Goal: Obtain resource: Download file/media

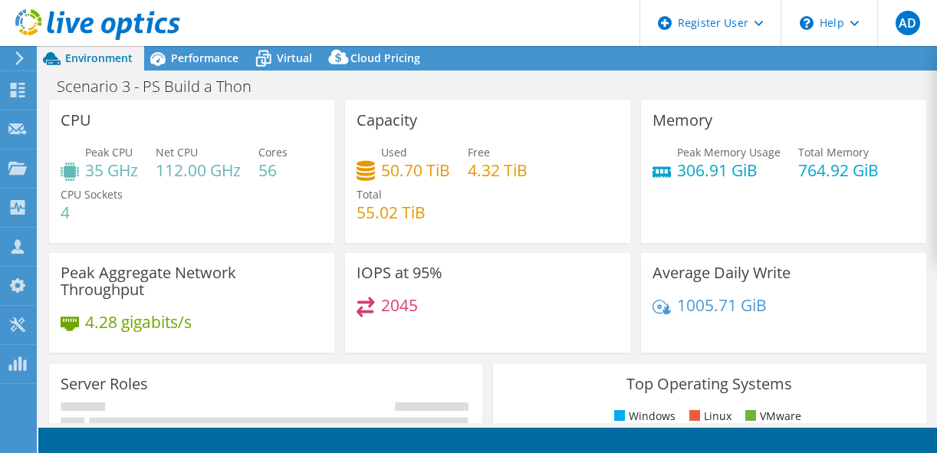
select select "USD"
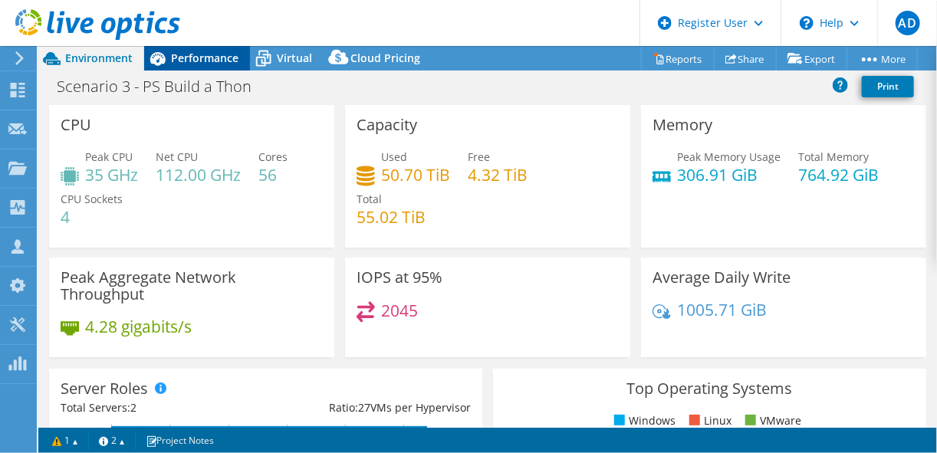
click at [211, 56] on span "Performance" at bounding box center [205, 58] width 68 height 15
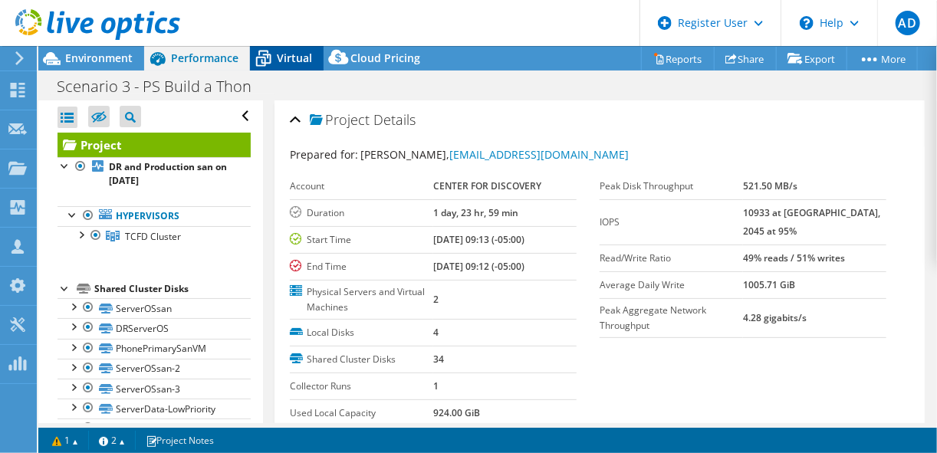
click at [309, 61] on span "Virtual" at bounding box center [294, 58] width 35 height 15
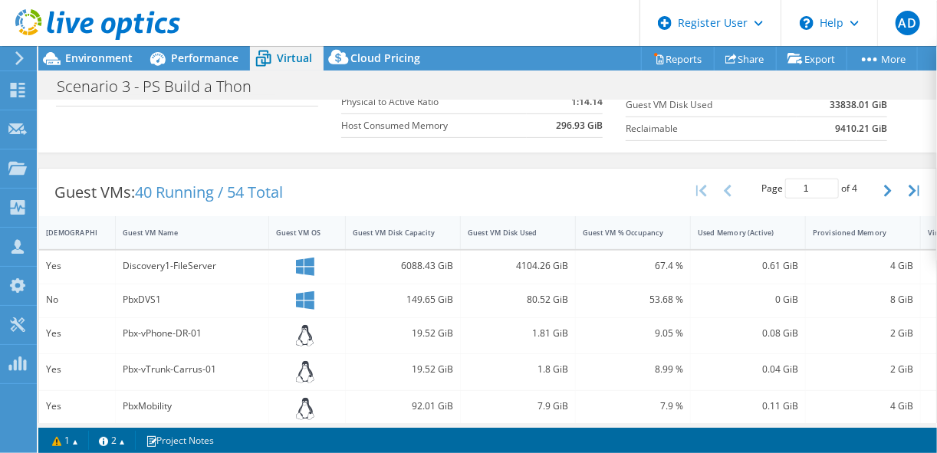
scroll to position [174, 0]
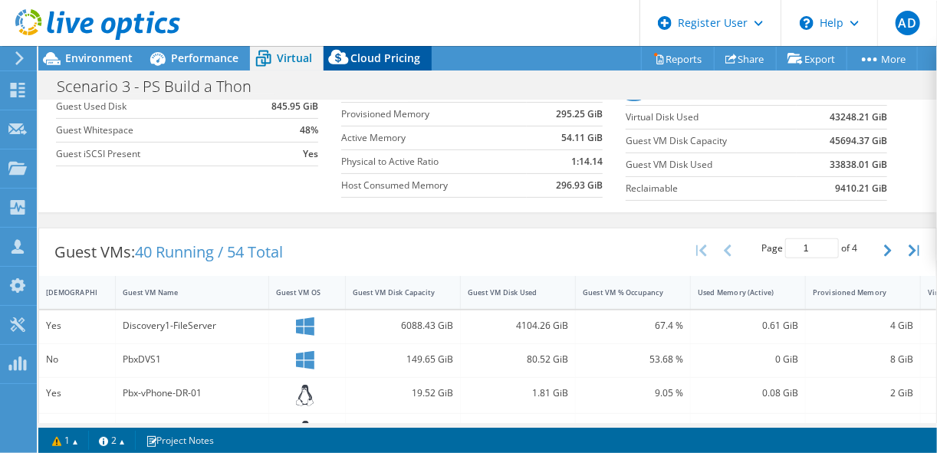
click at [388, 52] on span "Cloud Pricing" at bounding box center [386, 58] width 70 height 15
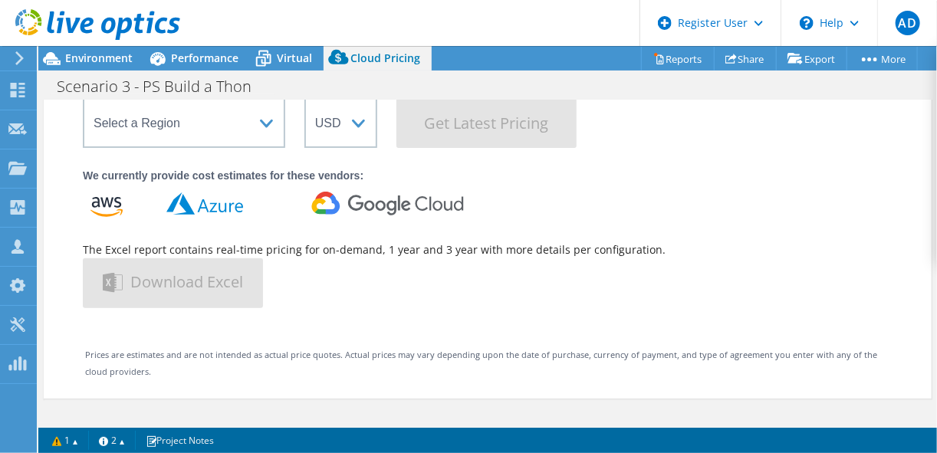
scroll to position [158, 0]
click at [225, 49] on div "Performance" at bounding box center [197, 58] width 106 height 25
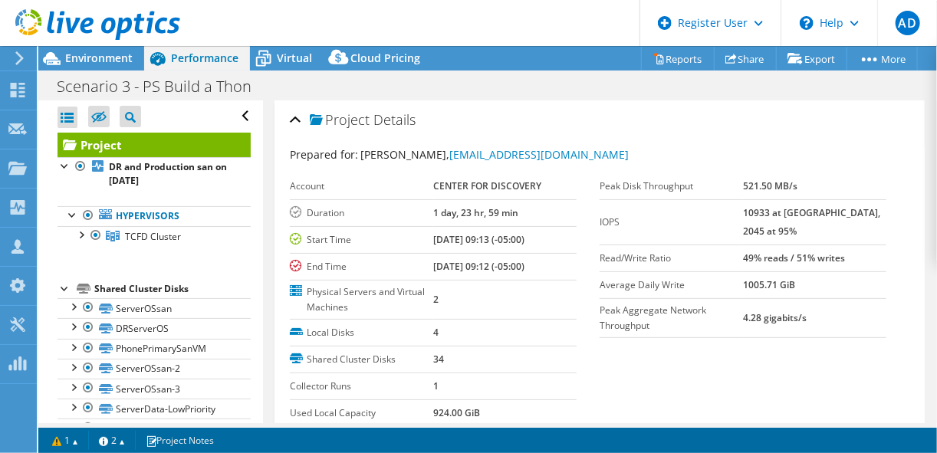
scroll to position [0, 0]
click at [383, 51] on span "Cloud Pricing" at bounding box center [386, 58] width 70 height 15
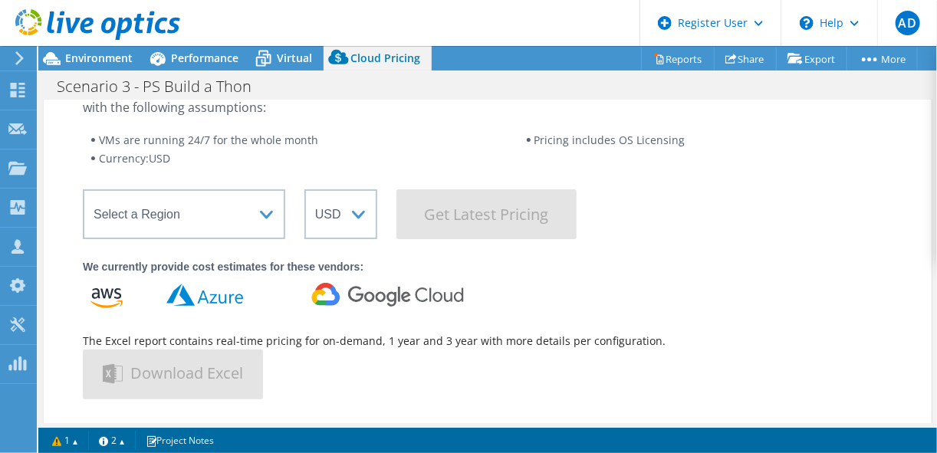
scroll to position [68, 0]
click at [277, 58] on span "Virtual" at bounding box center [294, 58] width 35 height 15
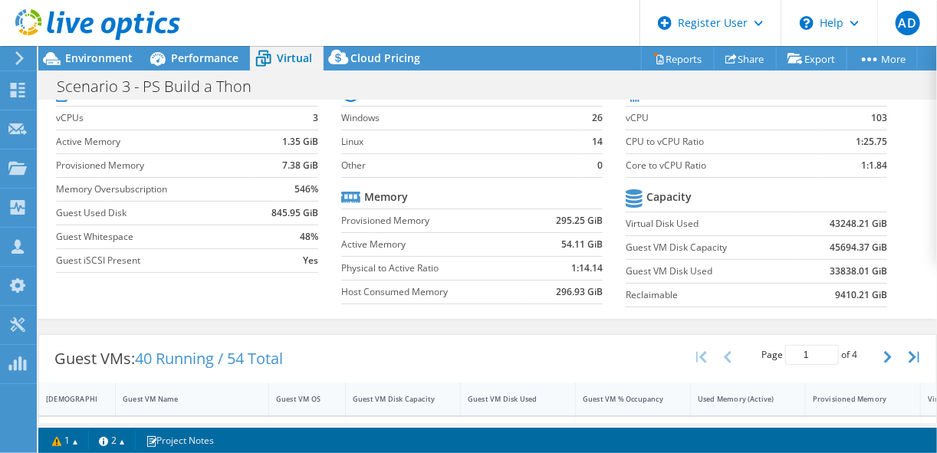
click at [716, 265] on label "Guest VM Disk Used" at bounding box center [711, 271] width 171 height 15
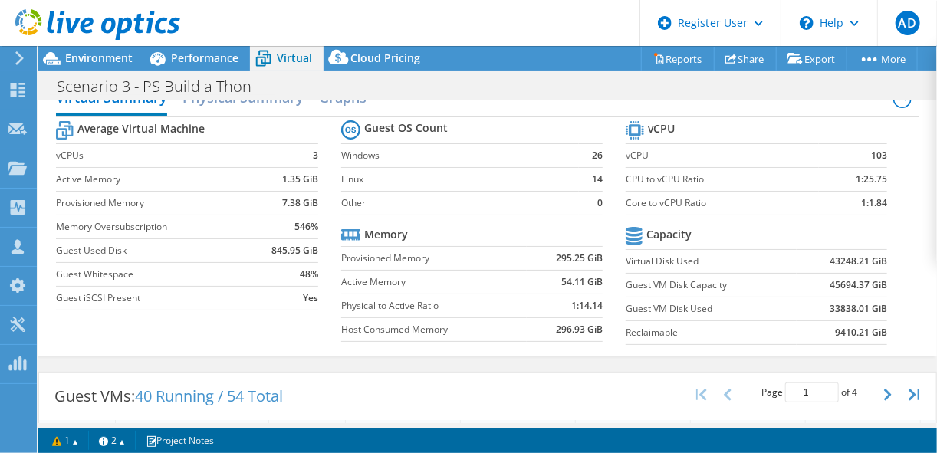
scroll to position [0, 0]
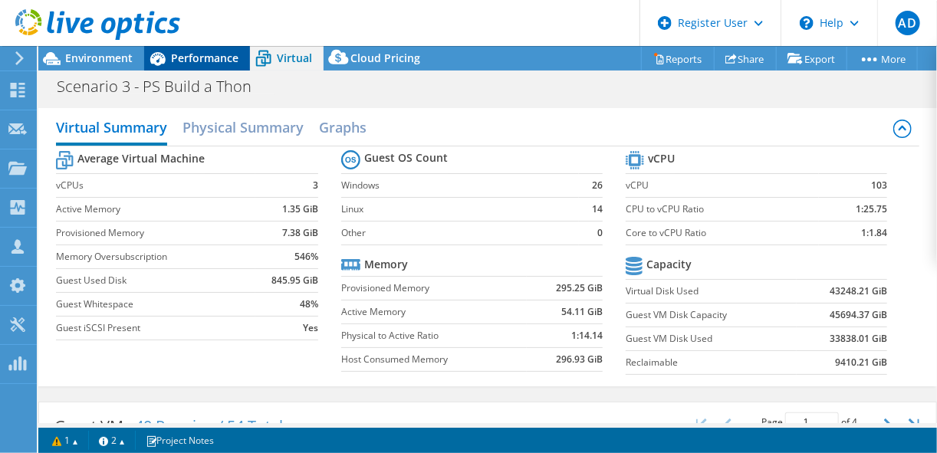
click at [225, 51] on span "Performance" at bounding box center [205, 58] width 68 height 15
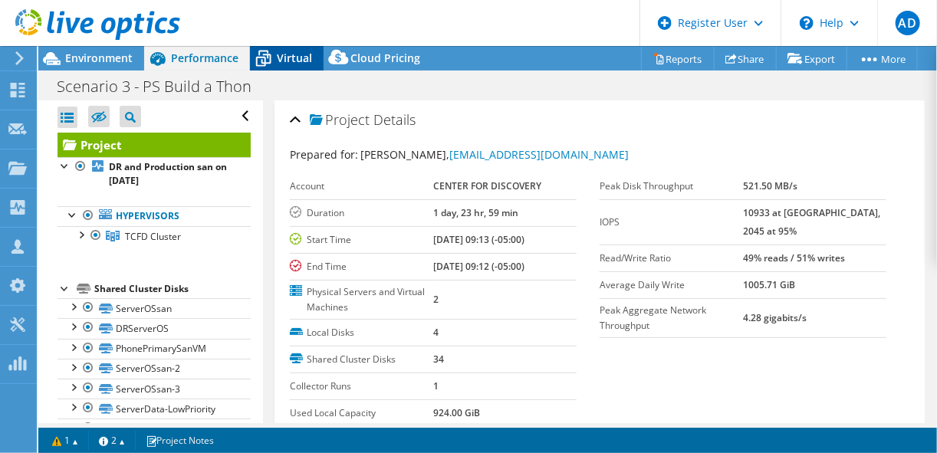
click at [285, 52] on span "Virtual" at bounding box center [294, 58] width 35 height 15
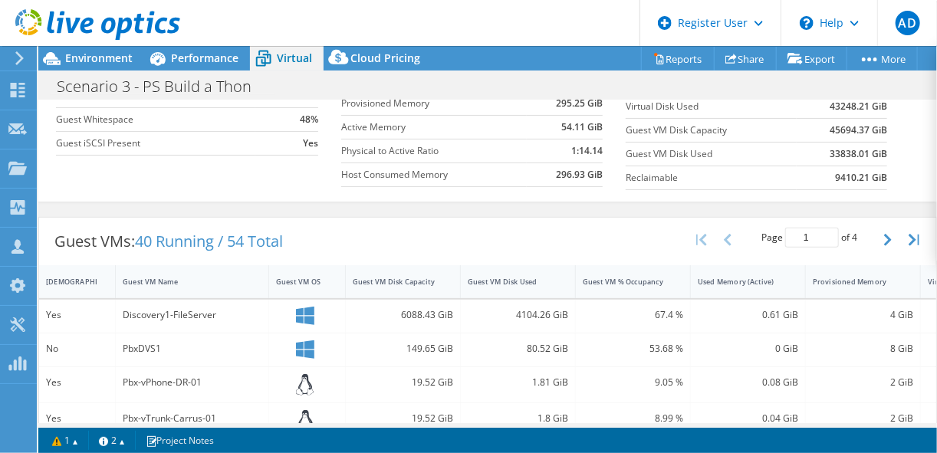
scroll to position [180, 0]
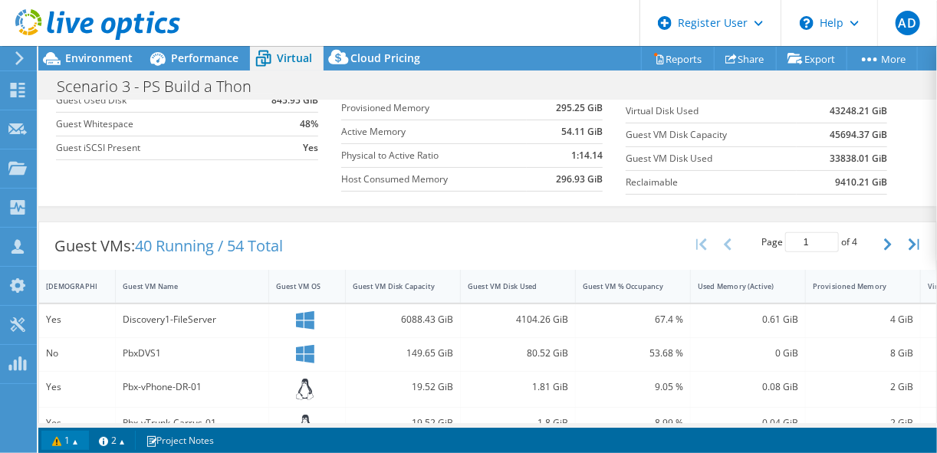
click at [64, 440] on link "1" at bounding box center [65, 440] width 48 height 19
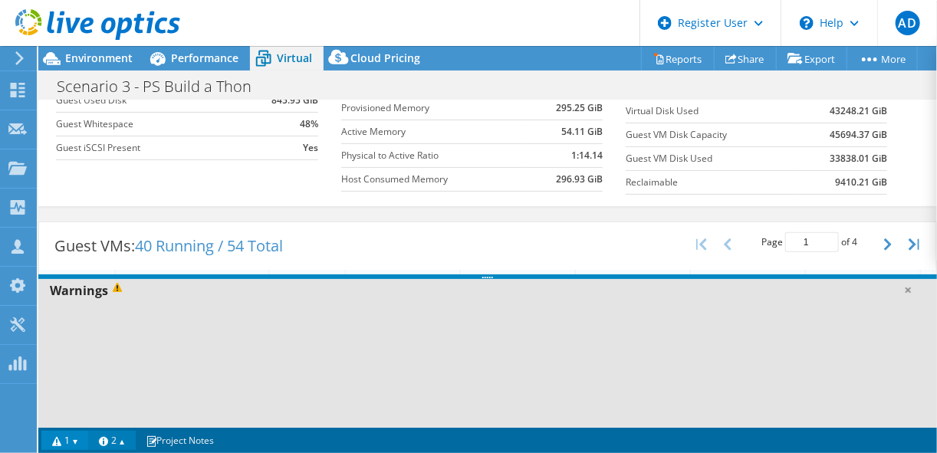
click at [120, 438] on link "2" at bounding box center [112, 440] width 48 height 19
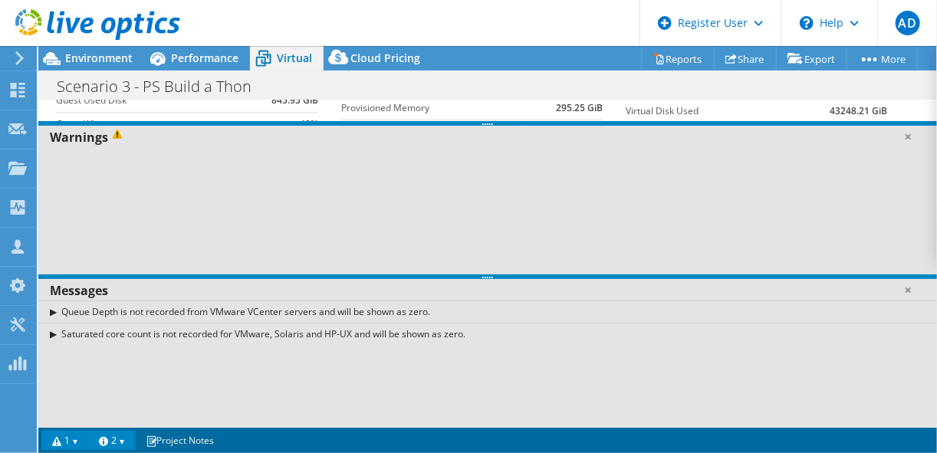
click at [120, 438] on link "2" at bounding box center [112, 440] width 48 height 19
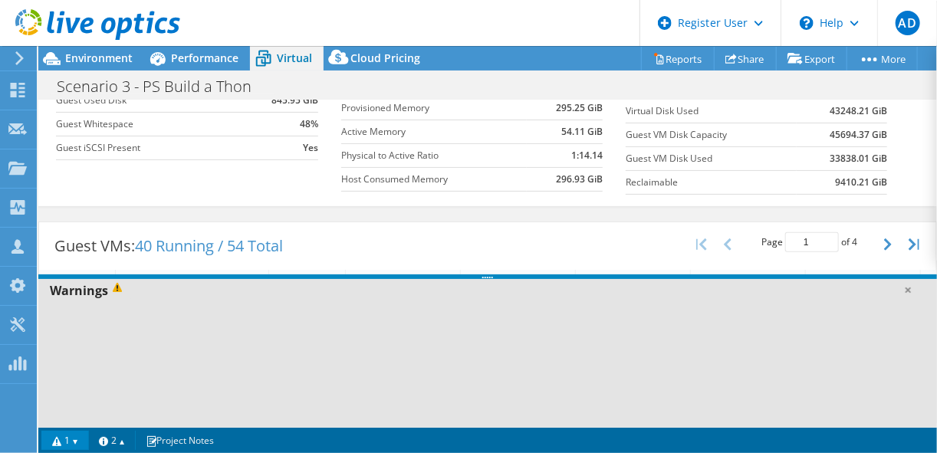
click at [83, 438] on link "1" at bounding box center [65, 440] width 48 height 19
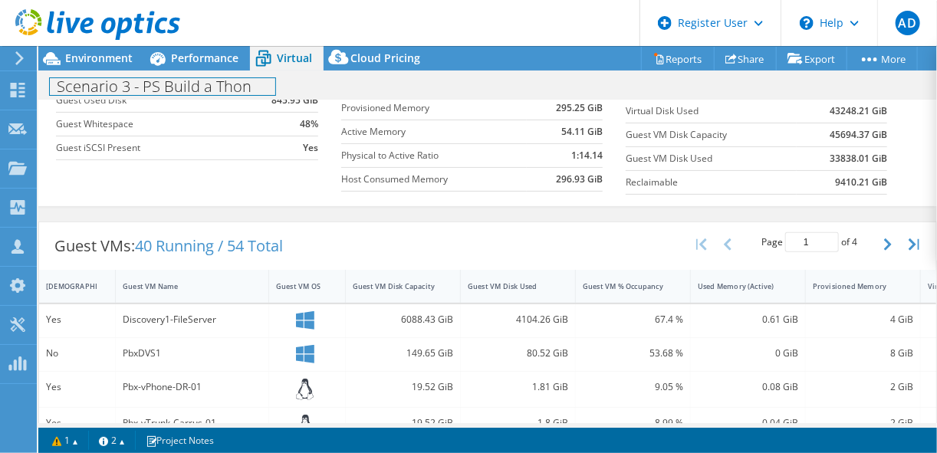
click at [117, 71] on div "Scenario 3 - PS Build a Thon Print" at bounding box center [487, 86] width 899 height 30
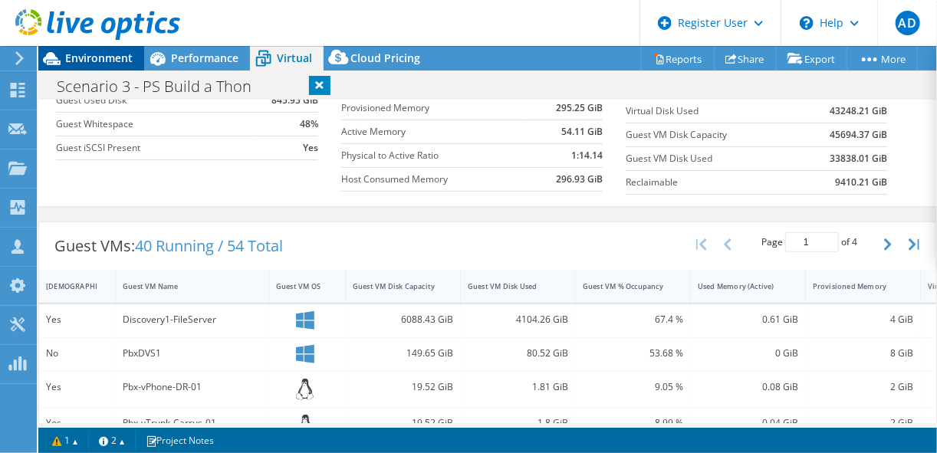
click at [116, 61] on span "Environment" at bounding box center [99, 58] width 68 height 15
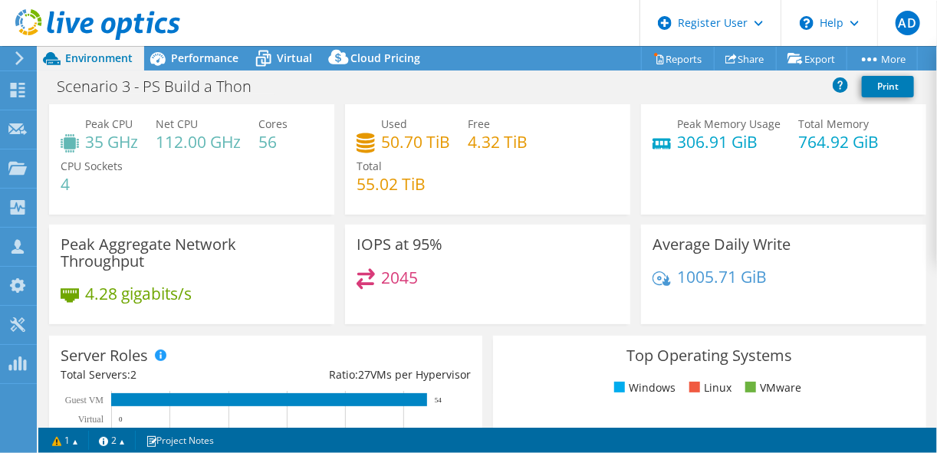
scroll to position [28, 0]
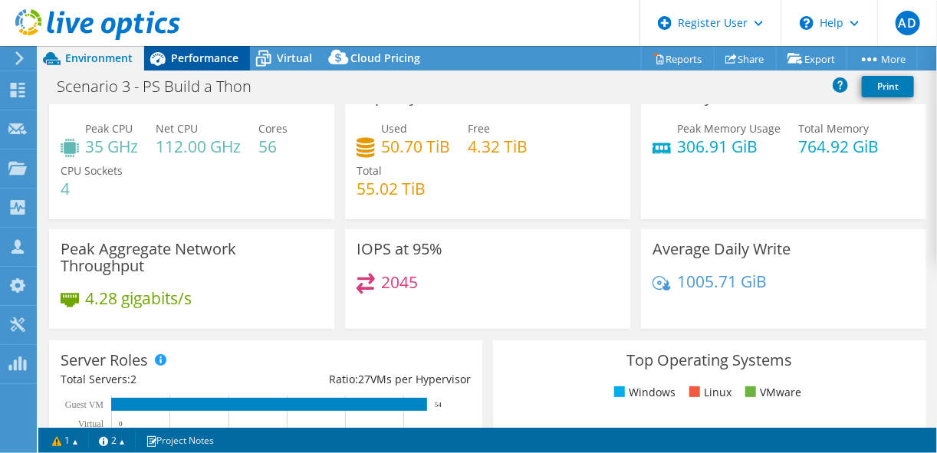
click at [163, 54] on icon at bounding box center [157, 58] width 27 height 27
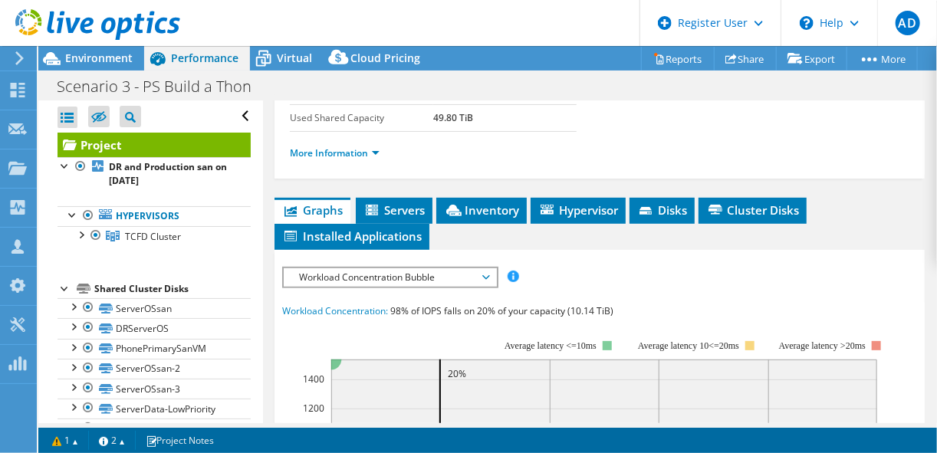
scroll to position [318, 0]
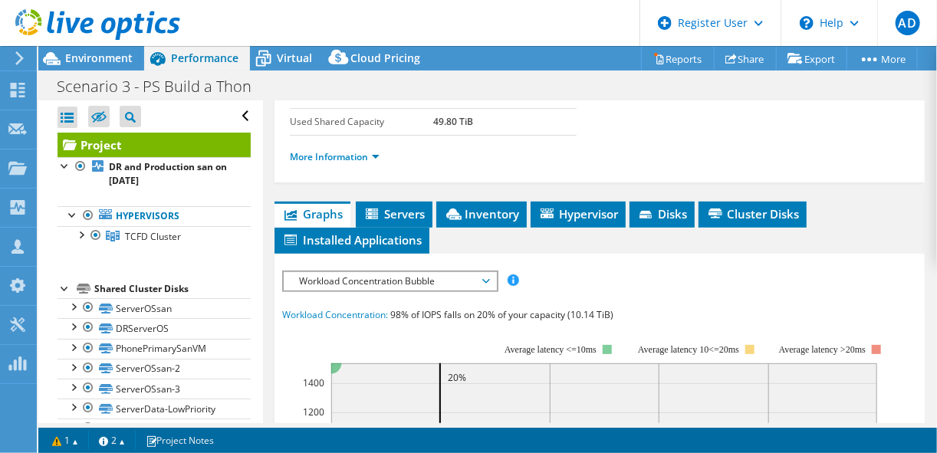
click at [477, 273] on span "Workload Concentration Bubble" at bounding box center [389, 281] width 197 height 18
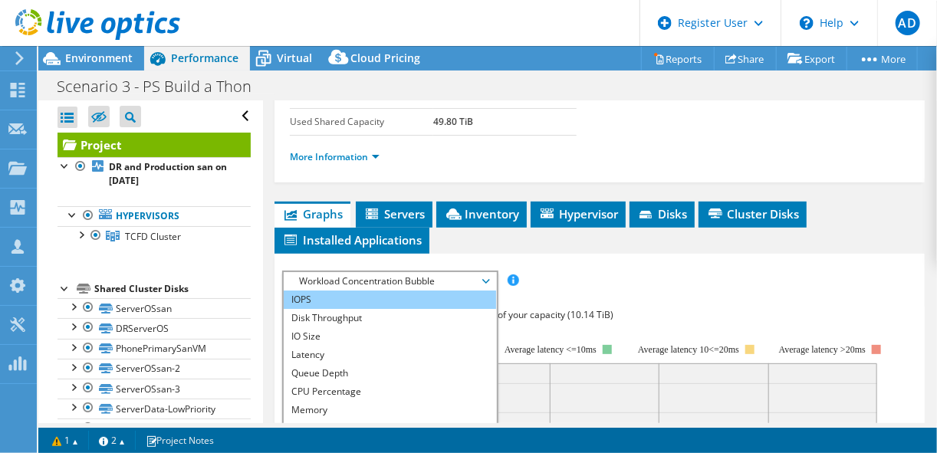
click at [404, 295] on li "IOPS" at bounding box center [390, 300] width 212 height 18
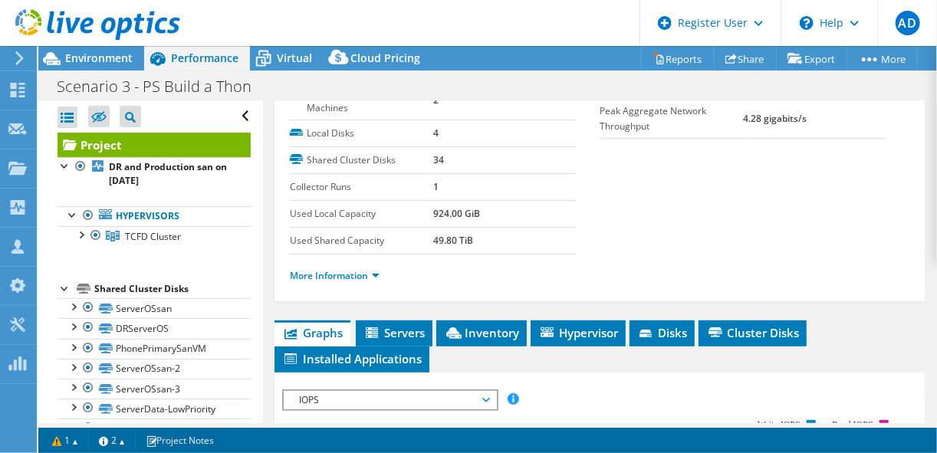
scroll to position [207, 0]
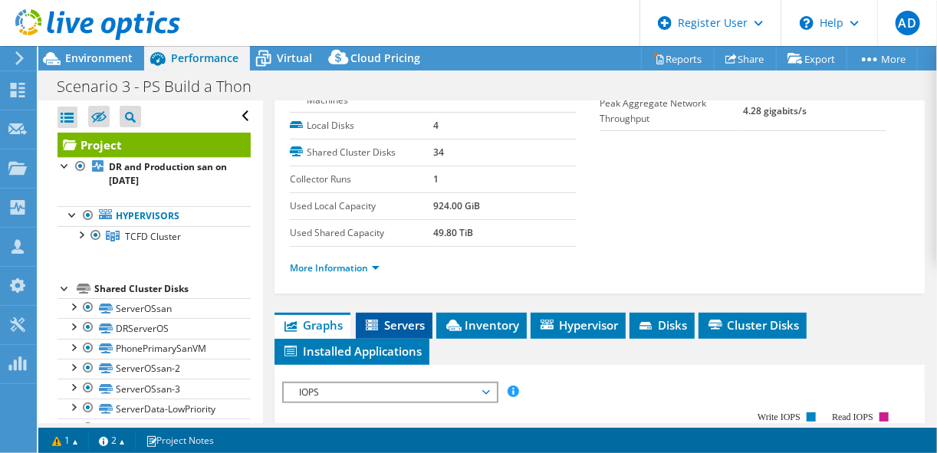
click at [405, 318] on span "Servers" at bounding box center [394, 325] width 61 height 15
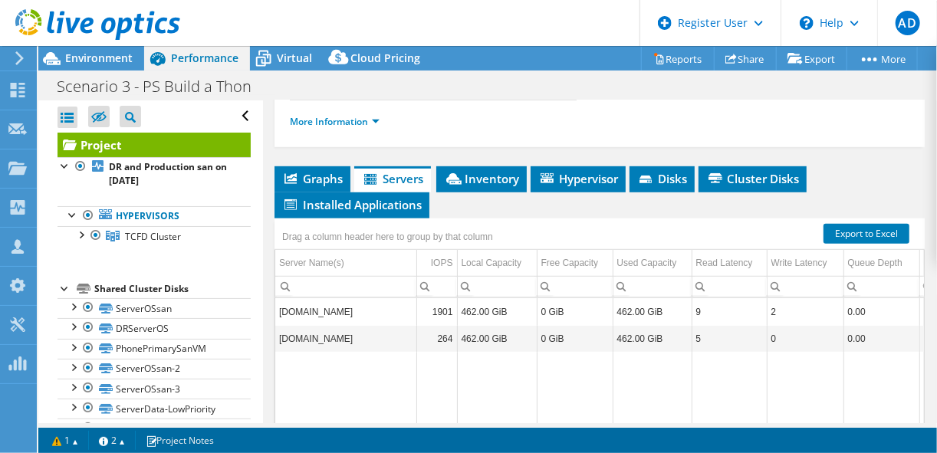
scroll to position [354, 0]
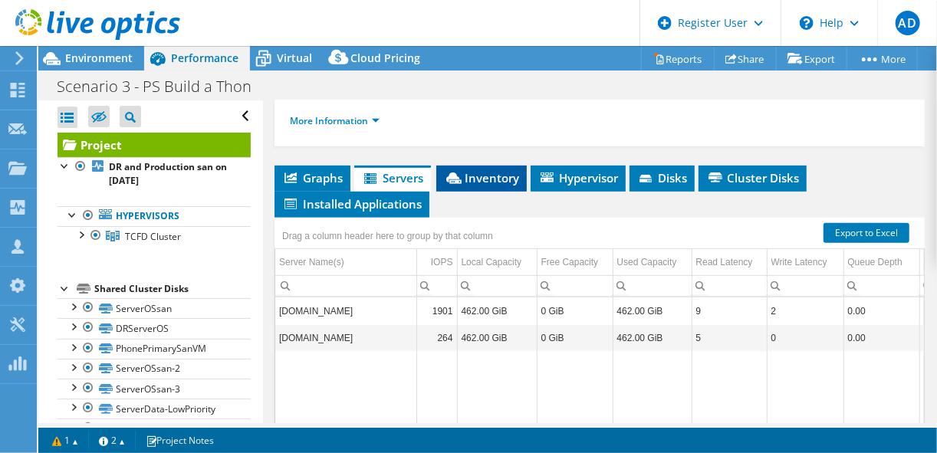
click at [452, 175] on icon at bounding box center [453, 179] width 15 height 12
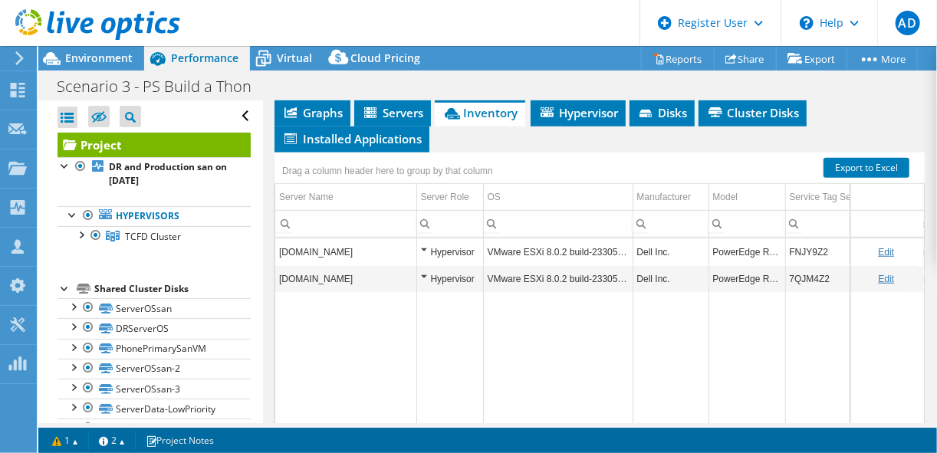
scroll to position [421, 0]
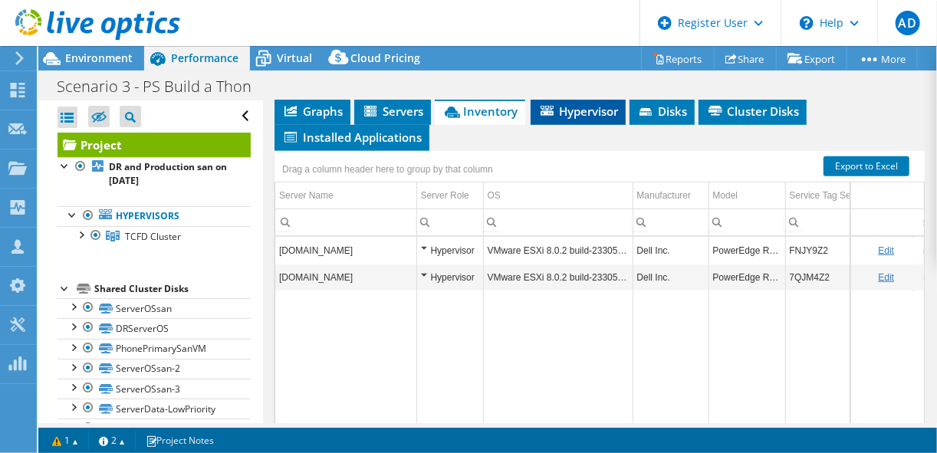
click at [580, 113] on span "Hypervisor" at bounding box center [578, 111] width 80 height 15
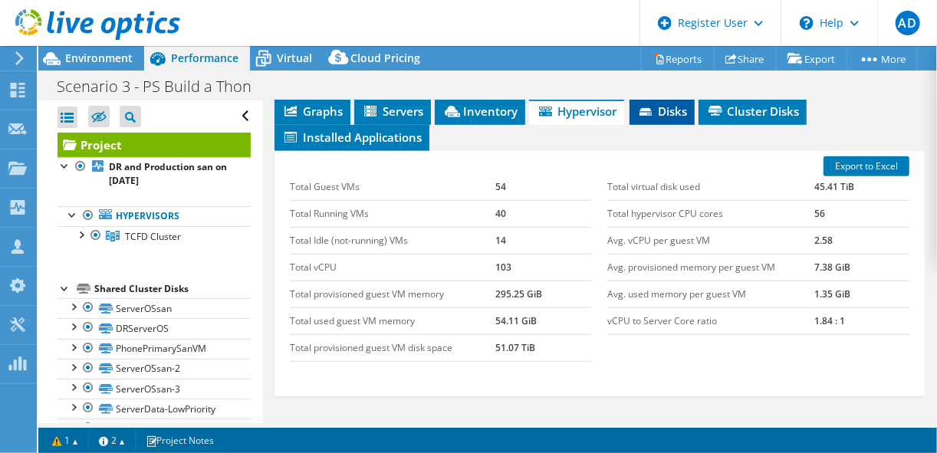
click at [664, 108] on span "Disks" at bounding box center [662, 111] width 50 height 15
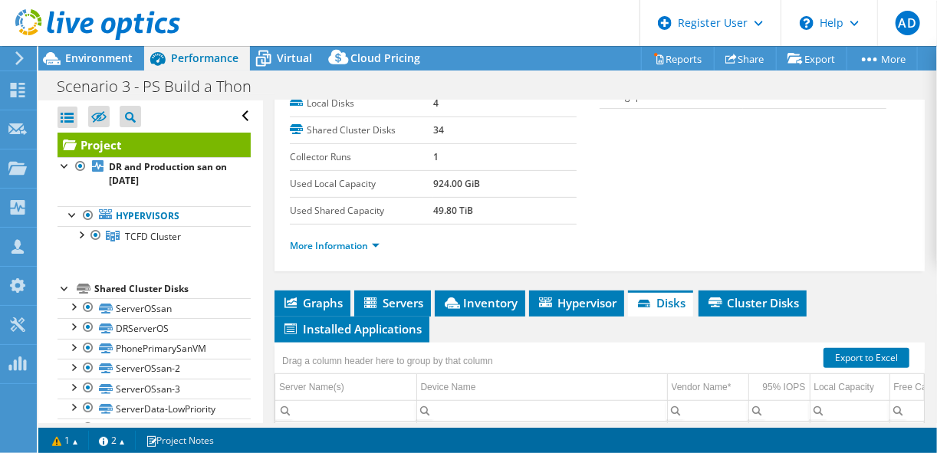
scroll to position [227, 0]
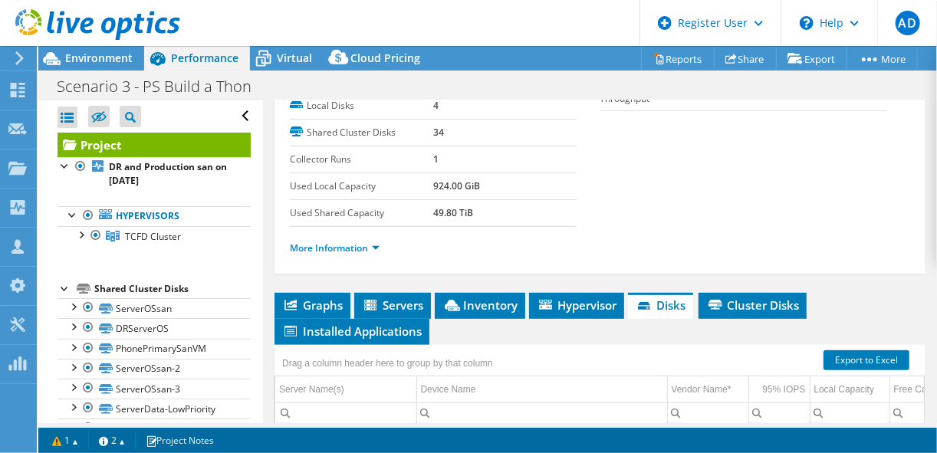
click at [448, 287] on div "Project Details Prepared for: [PERSON_NAME], [EMAIL_ADDRESS][DOMAIN_NAME] Accou…" at bounding box center [599, 303] width 673 height 860
click at [473, 298] on span "Inventory" at bounding box center [480, 305] width 75 height 15
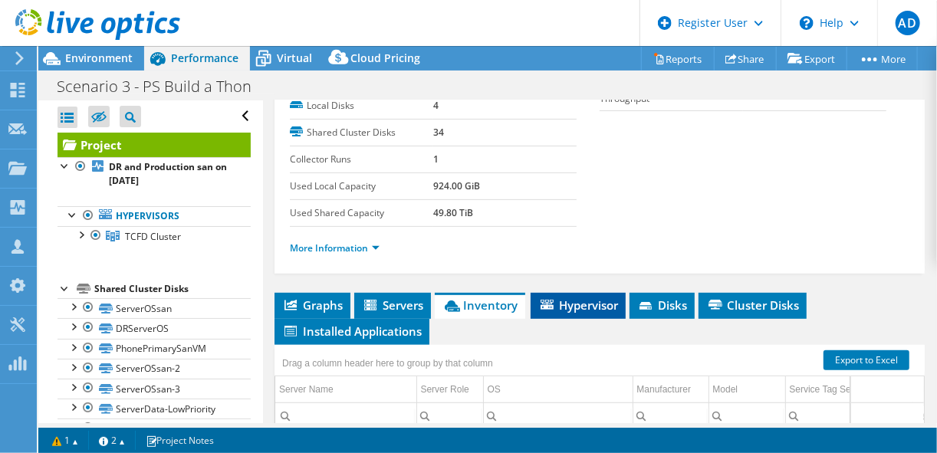
click at [575, 306] on span "Hypervisor" at bounding box center [578, 305] width 80 height 15
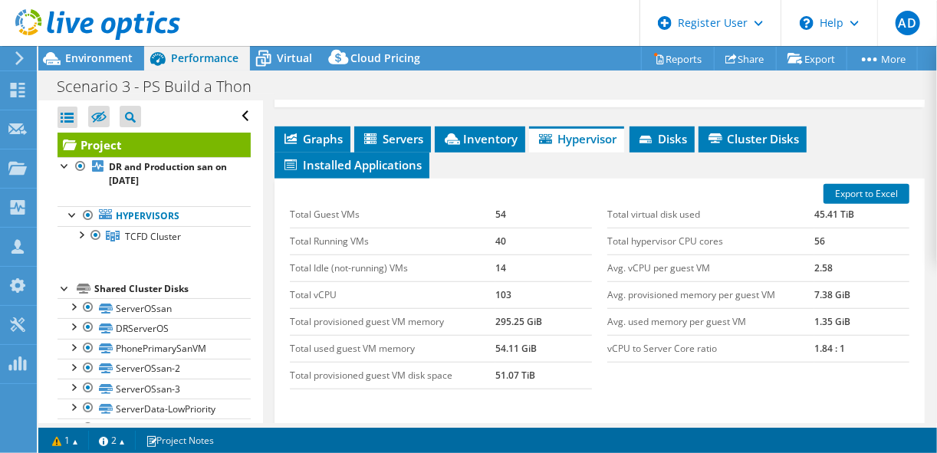
scroll to position [396, 0]
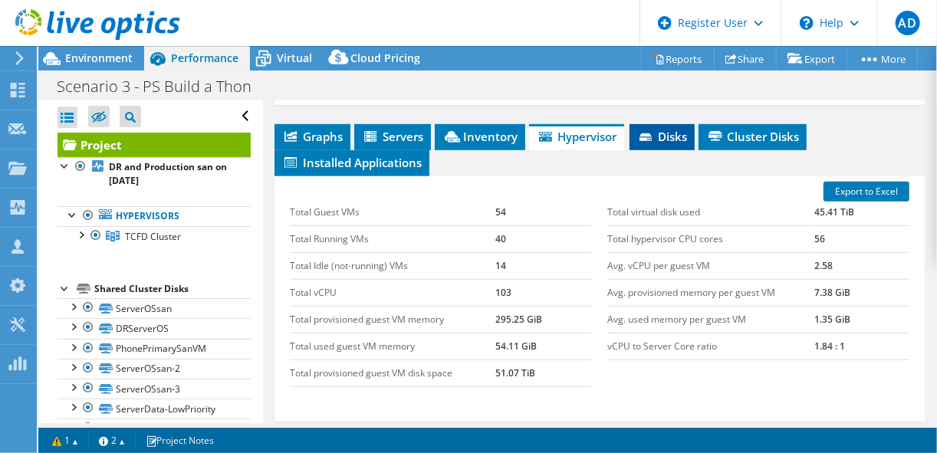
click at [673, 134] on span "Disks" at bounding box center [662, 136] width 50 height 15
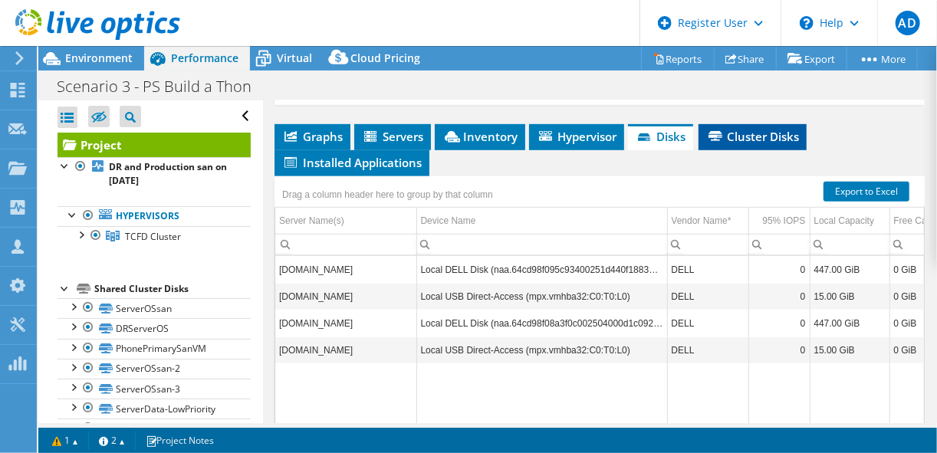
click at [748, 130] on span "Cluster Disks" at bounding box center [752, 136] width 93 height 15
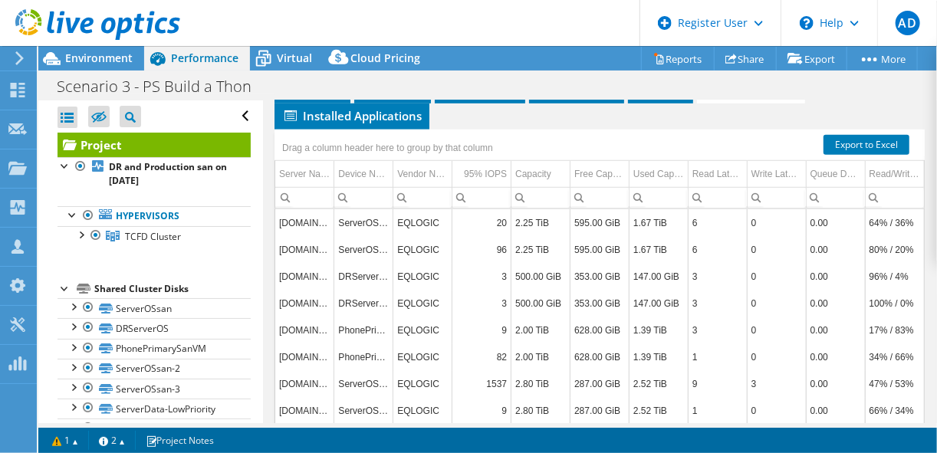
scroll to position [450, 0]
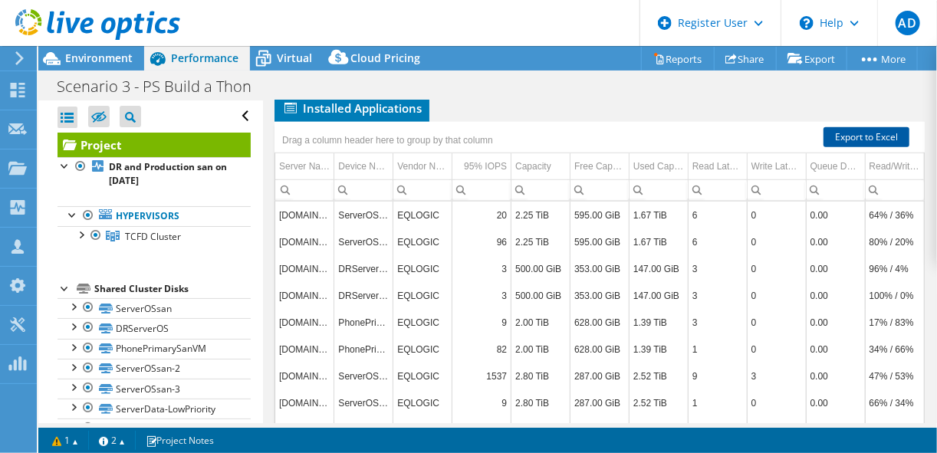
click at [838, 128] on link "Export to Excel" at bounding box center [867, 137] width 86 height 20
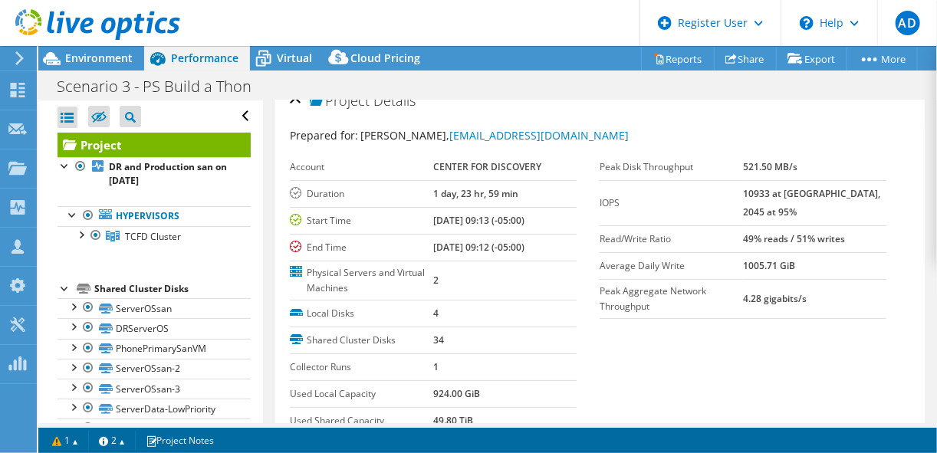
scroll to position [28, 0]
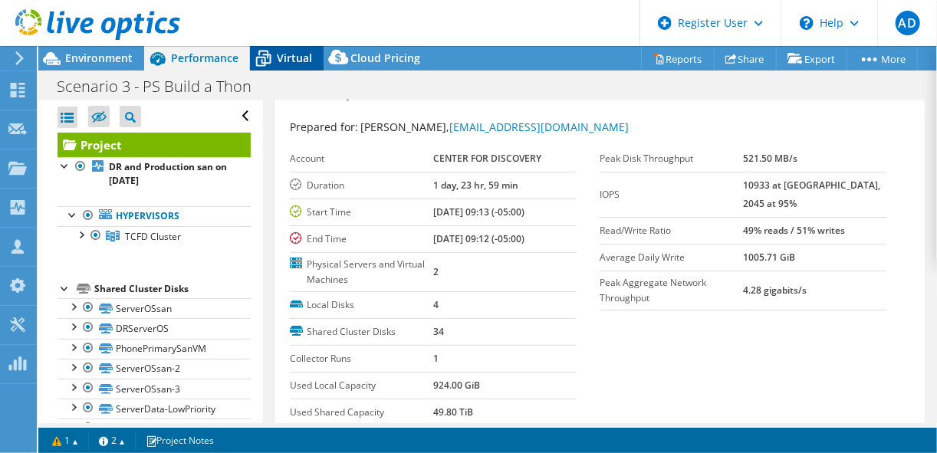
click at [298, 53] on span "Virtual" at bounding box center [294, 58] width 35 height 15
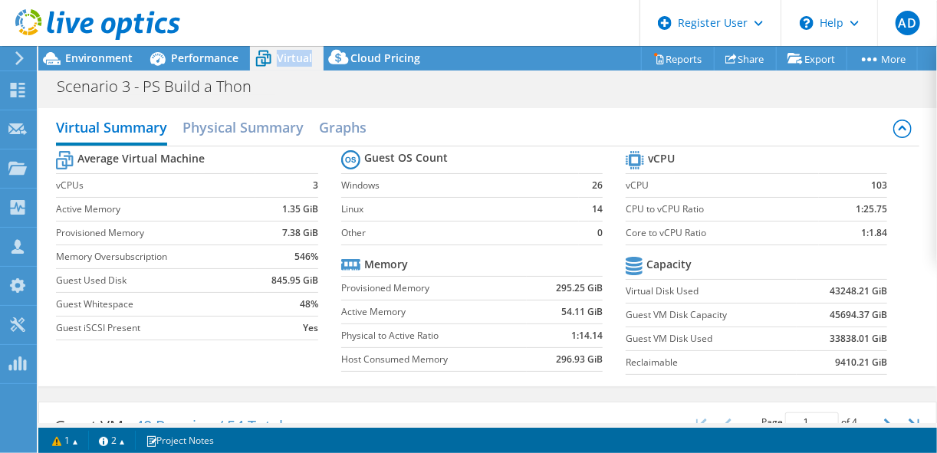
click at [298, 53] on span "Virtual" at bounding box center [294, 58] width 35 height 15
drag, startPoint x: 298, startPoint y: 53, endPoint x: 292, endPoint y: 91, distance: 38.0
click at [292, 91] on div "Scenario 3 - PS Build a Thon Print" at bounding box center [487, 86] width 899 height 28
click at [239, 74] on div "Scenario 3 - PS Build a Thon Print" at bounding box center [487, 86] width 899 height 28
click at [116, 53] on span "Environment" at bounding box center [99, 58] width 68 height 15
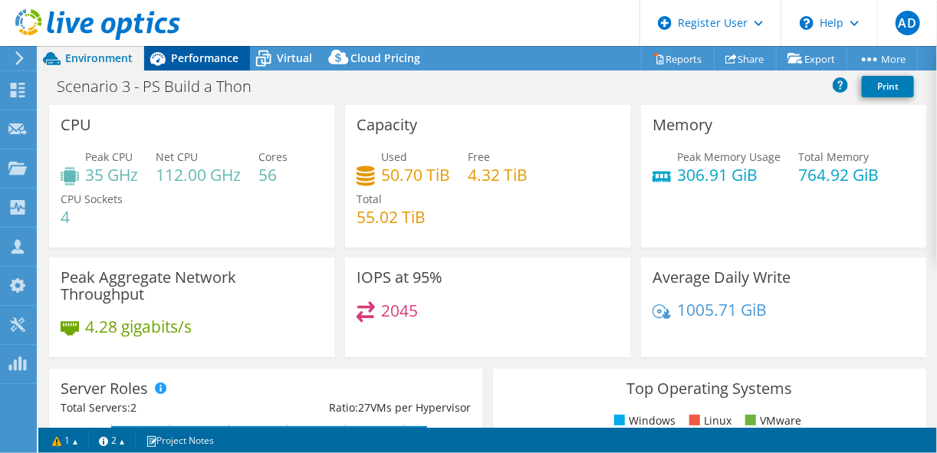
click at [226, 60] on span "Performance" at bounding box center [205, 58] width 68 height 15
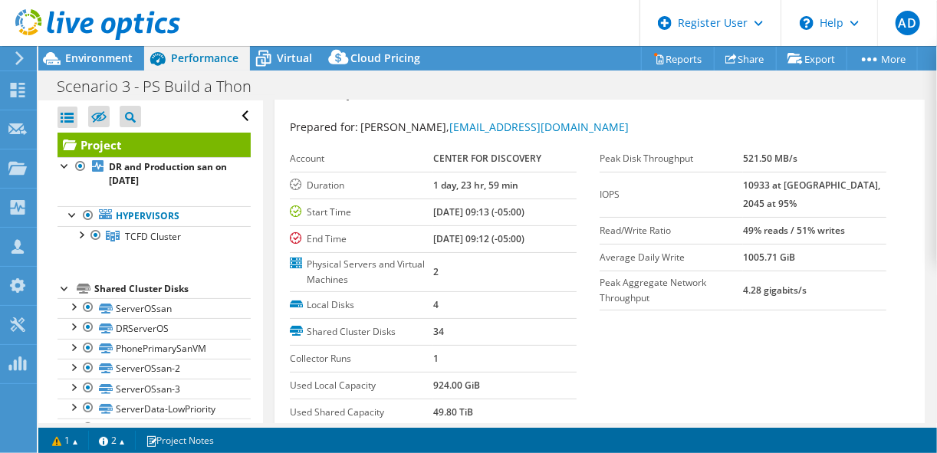
click at [577, 85] on div "Scenario 3 - PS Build a Thon Print" at bounding box center [487, 86] width 899 height 28
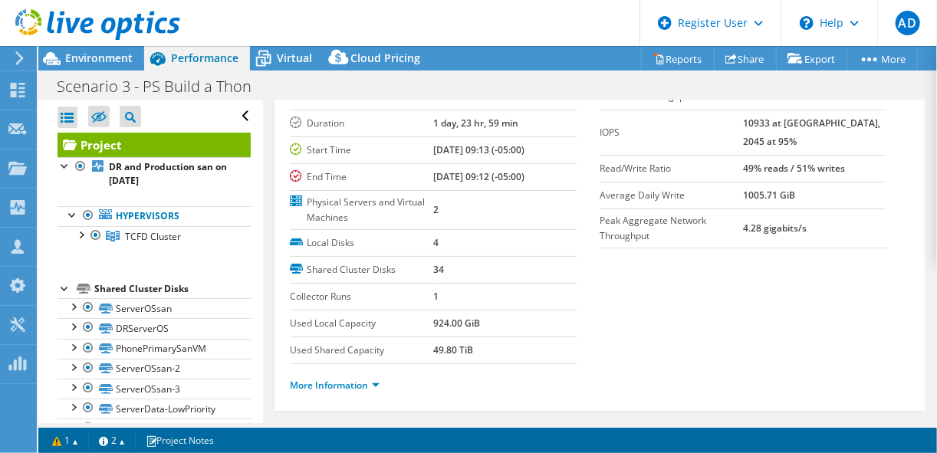
scroll to position [0, 0]
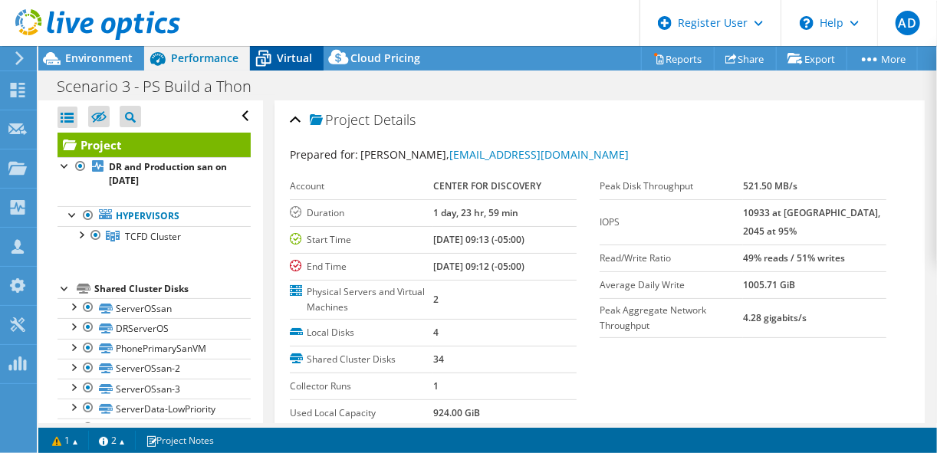
click at [300, 54] on span "Virtual" at bounding box center [294, 58] width 35 height 15
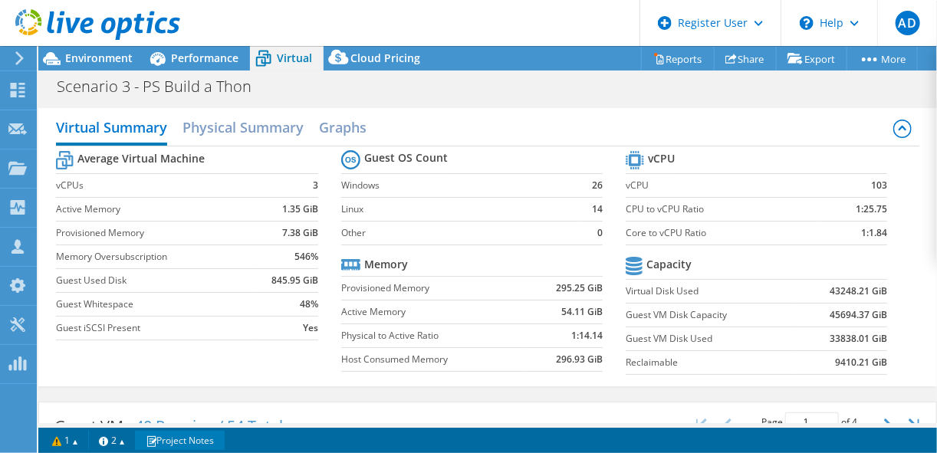
click at [212, 433] on link "Project Notes" at bounding box center [180, 440] width 90 height 19
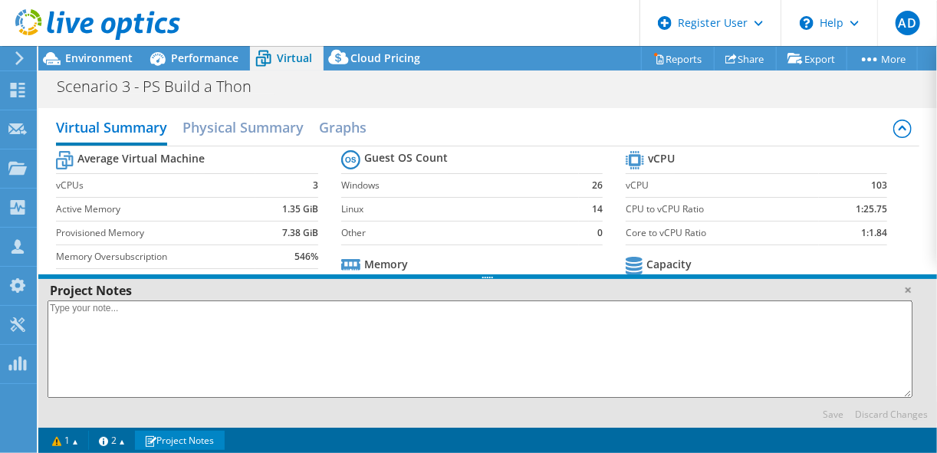
click at [212, 433] on link "Project Notes" at bounding box center [180, 440] width 90 height 19
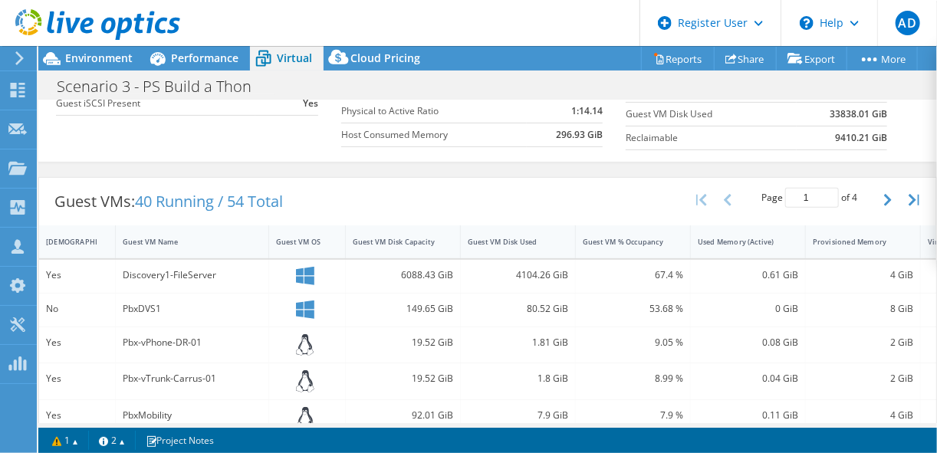
scroll to position [215, 0]
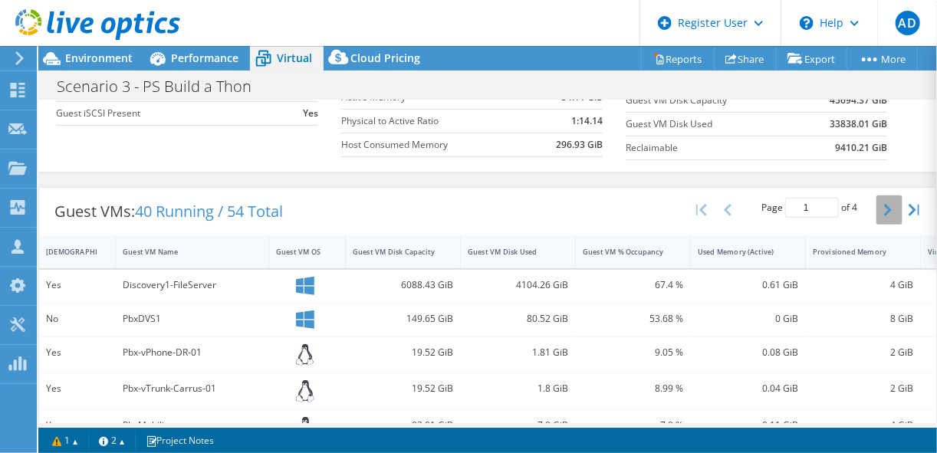
click at [877, 212] on button "button" at bounding box center [890, 210] width 26 height 29
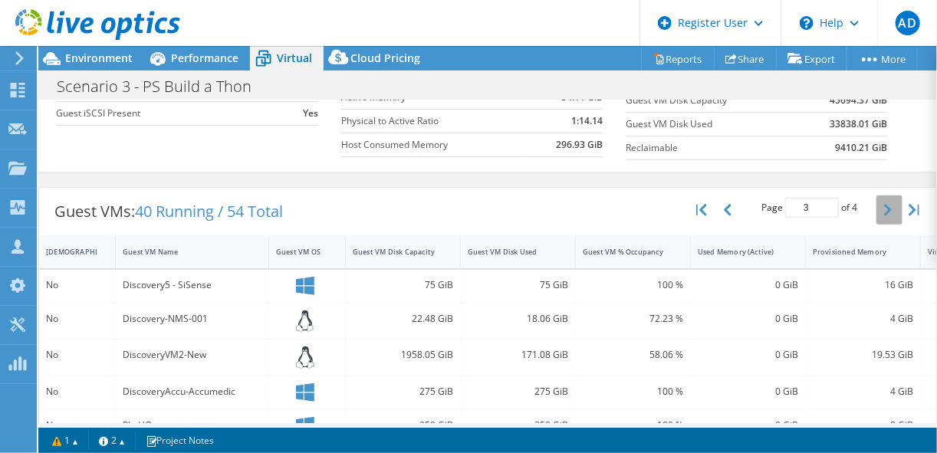
click at [877, 212] on button "button" at bounding box center [890, 210] width 26 height 29
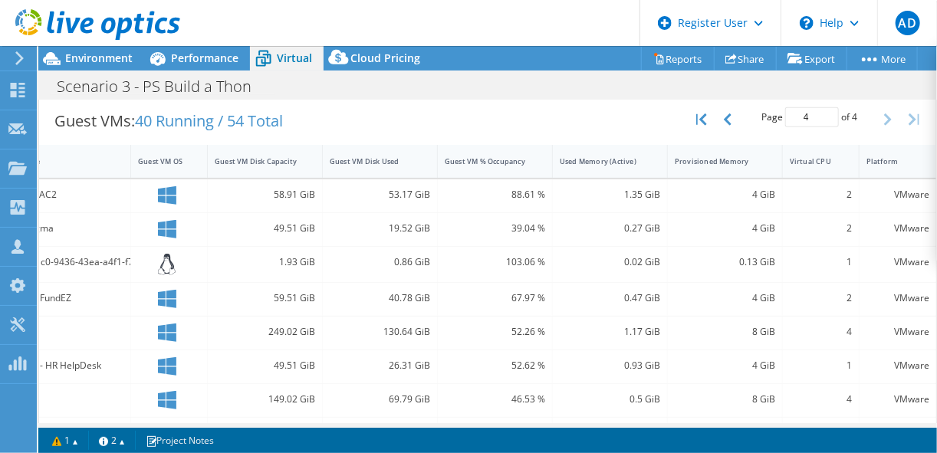
scroll to position [307, 0]
click at [718, 104] on button "button" at bounding box center [729, 118] width 26 height 29
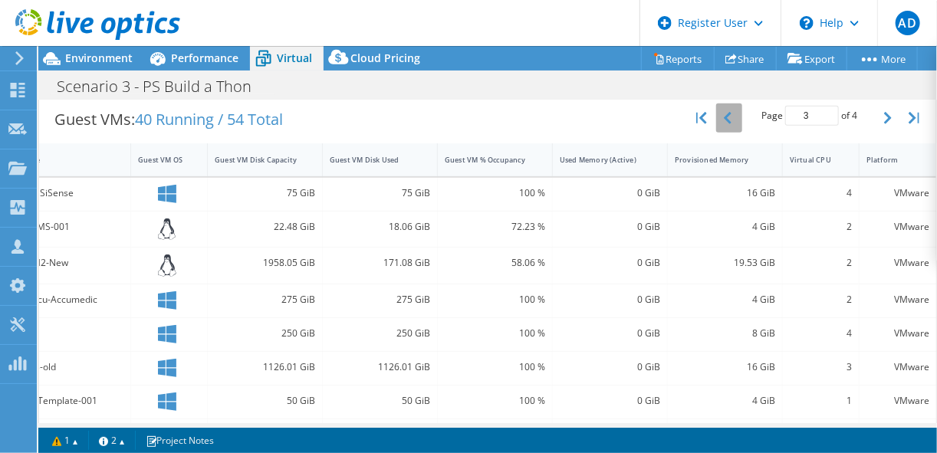
click at [718, 104] on button "button" at bounding box center [729, 118] width 26 height 29
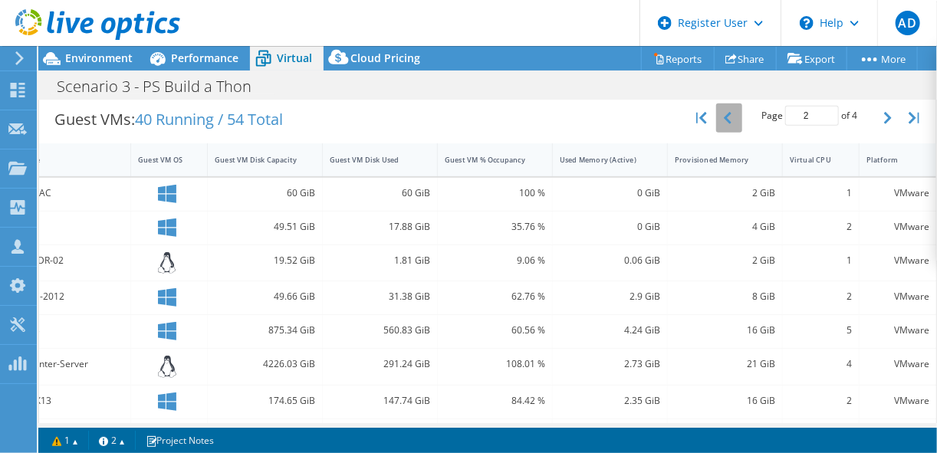
click at [718, 104] on button "button" at bounding box center [729, 118] width 26 height 29
type input "1"
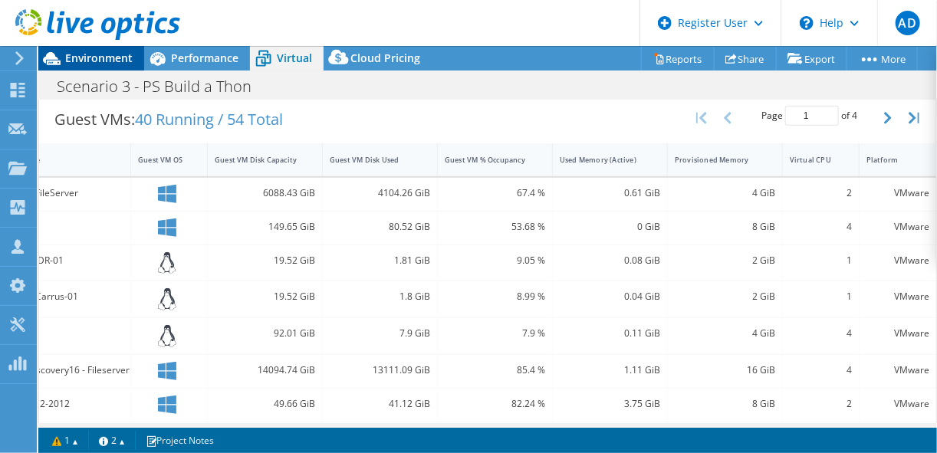
click at [118, 62] on span "Environment" at bounding box center [99, 58] width 68 height 15
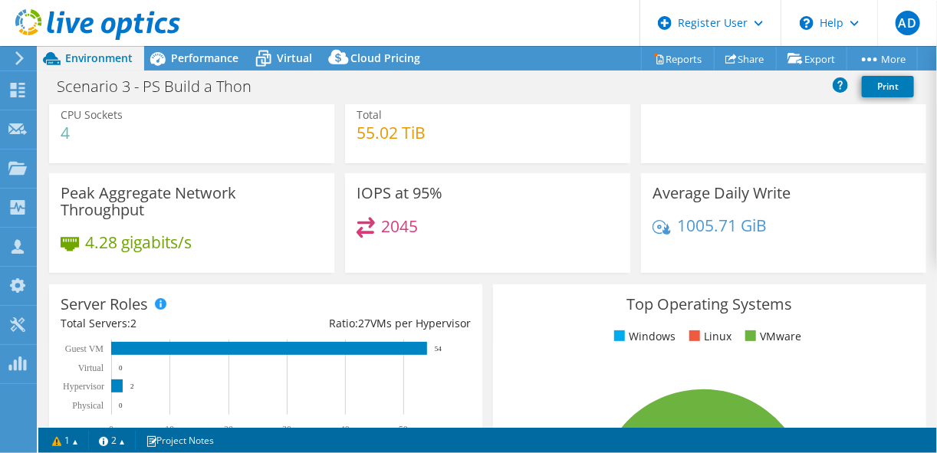
scroll to position [0, 0]
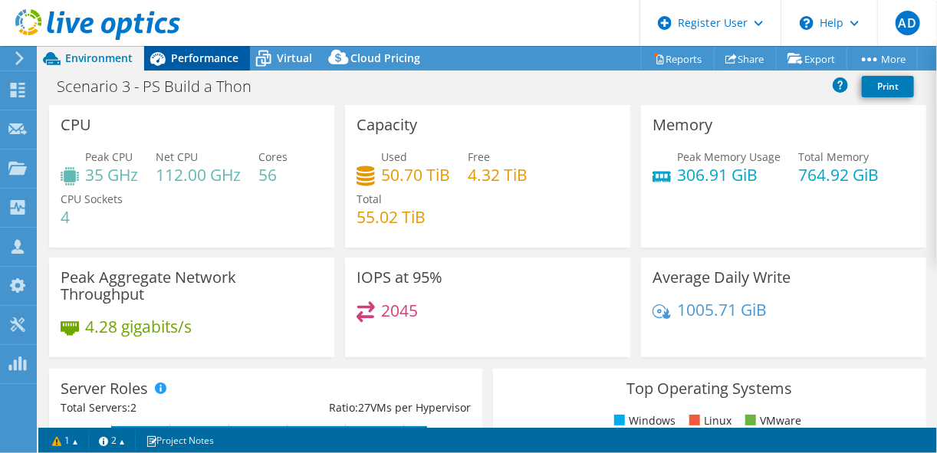
click at [220, 52] on span "Performance" at bounding box center [205, 58] width 68 height 15
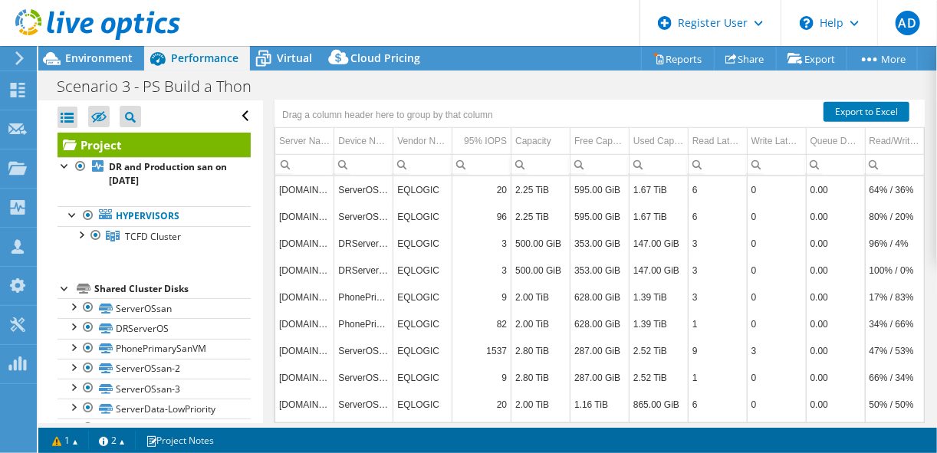
scroll to position [479, 0]
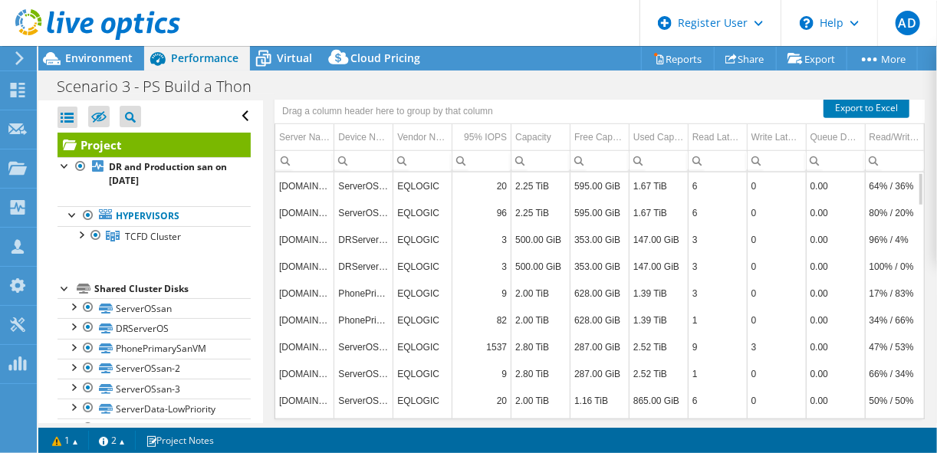
click at [411, 216] on td "EQLOGIC" at bounding box center [423, 212] width 59 height 27
